Goal: Book appointment/travel/reservation

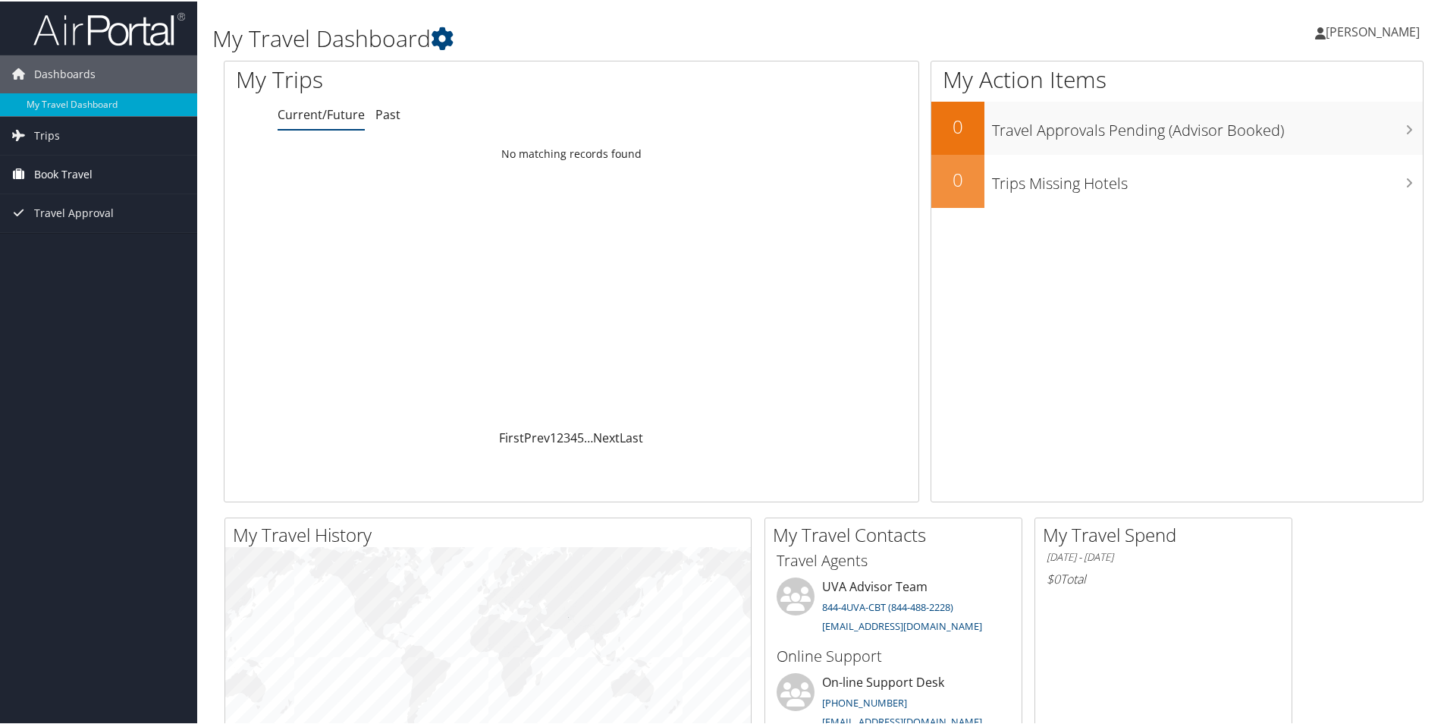
click at [74, 172] on span "Book Travel" at bounding box center [63, 173] width 58 height 38
click at [91, 255] on link "Book/Manage Online Trips" at bounding box center [98, 248] width 197 height 23
